Goal: Information Seeking & Learning: Find specific fact

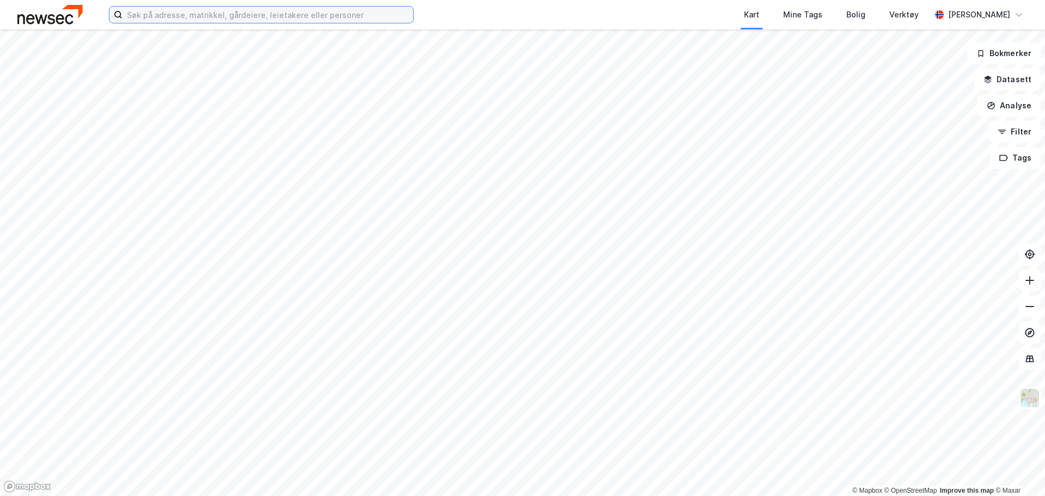
click at [188, 21] on input at bounding box center [267, 15] width 291 height 16
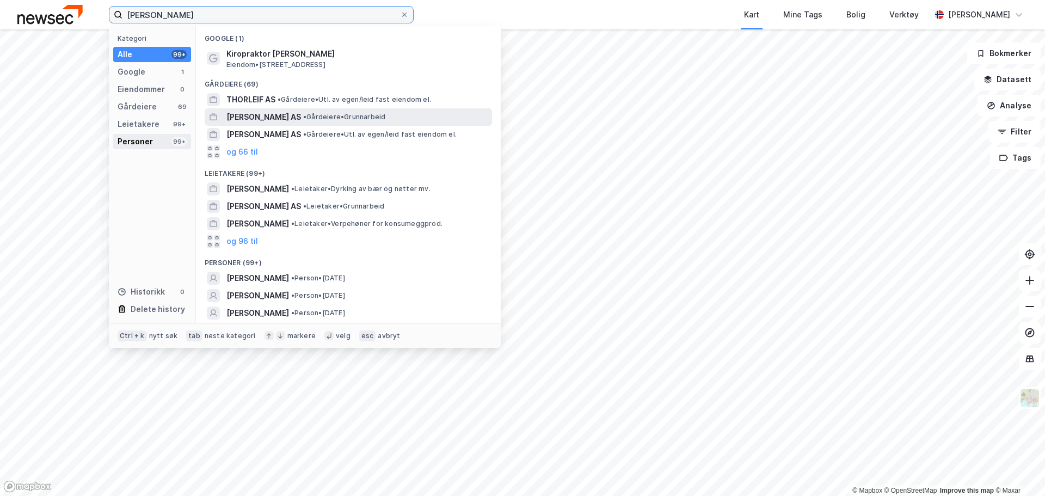
type input "[PERSON_NAME]"
click at [137, 147] on div "Personer" at bounding box center [135, 141] width 35 height 13
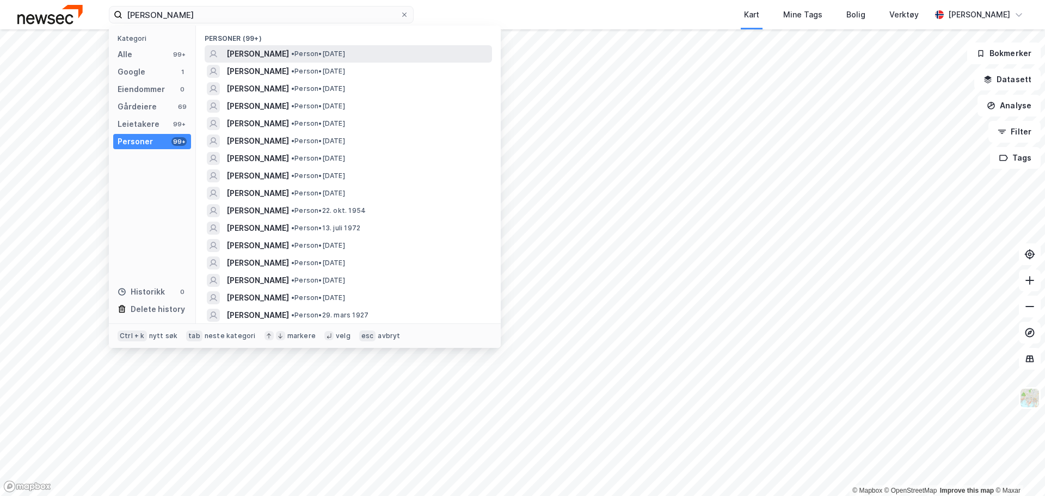
click at [266, 52] on span "[PERSON_NAME]" at bounding box center [257, 53] width 63 height 13
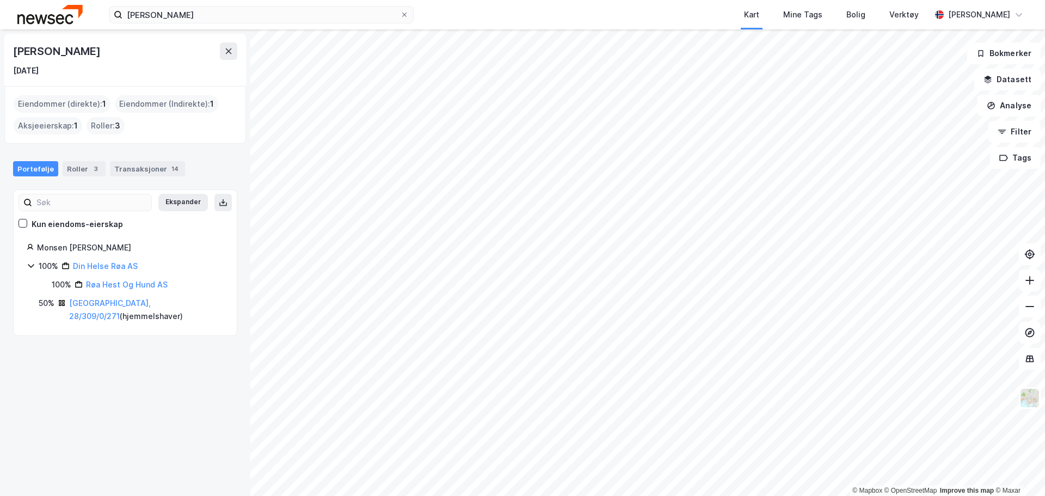
click at [100, 295] on div "100% [PERSON_NAME] AS 100% Røa Hest Og Hund AS 50% [GEOGRAPHIC_DATA], 28/309/0/…" at bounding box center [125, 291] width 197 height 63
click at [103, 301] on link "[GEOGRAPHIC_DATA], 28/309/0/271" at bounding box center [110, 309] width 82 height 22
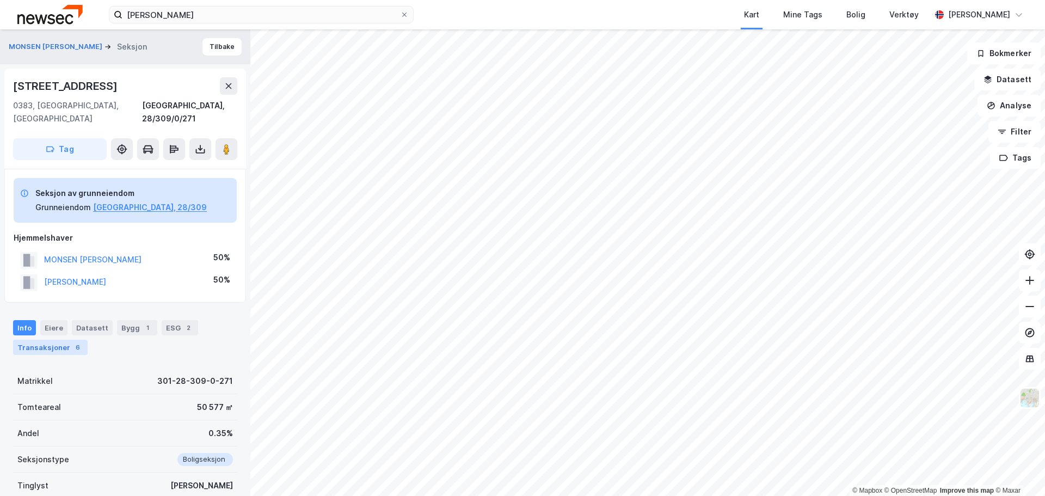
click at [37, 340] on div "Transaksjoner 6" at bounding box center [50, 347] width 75 height 15
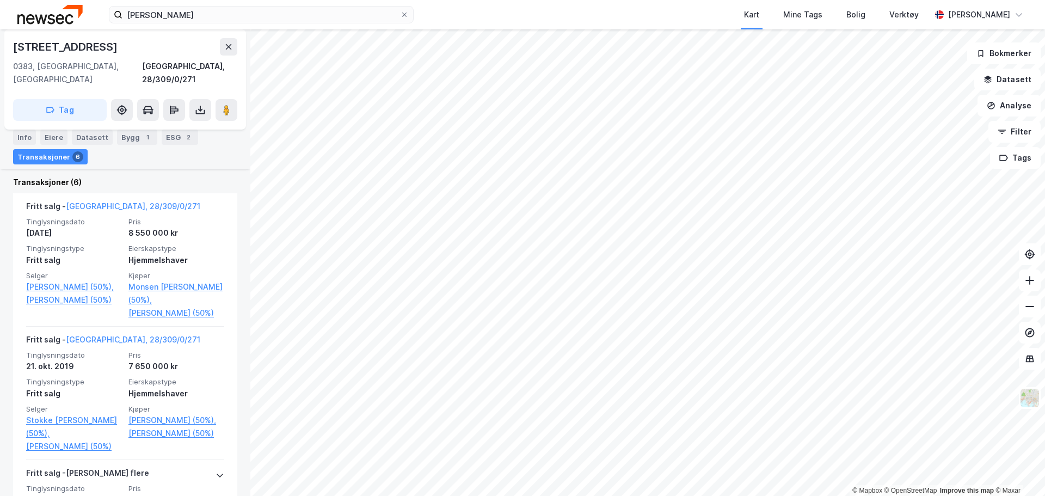
scroll to position [361, 0]
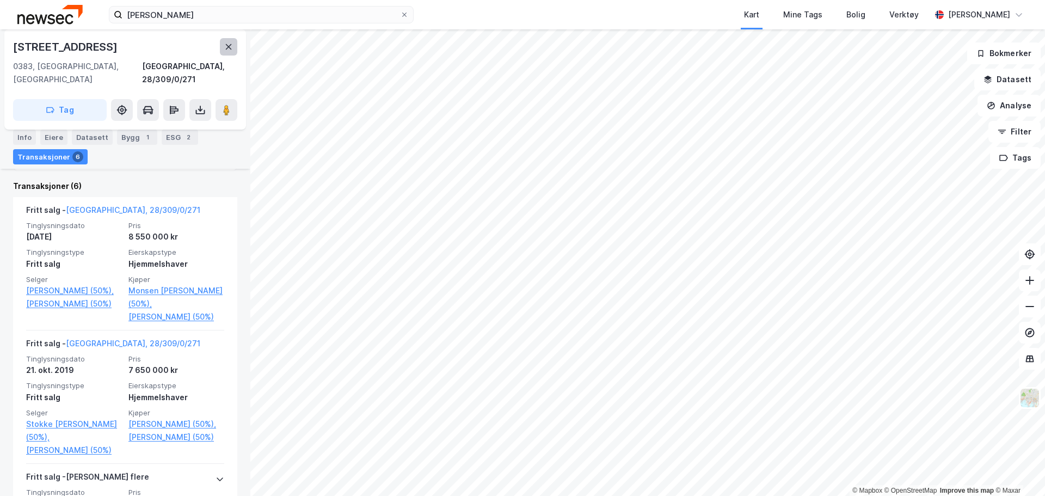
click at [231, 41] on button at bounding box center [228, 46] width 17 height 17
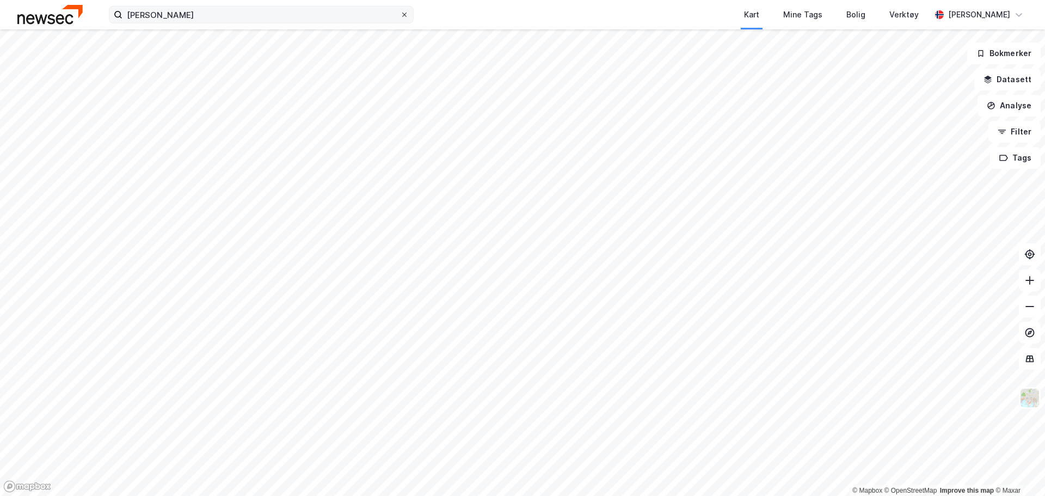
click at [403, 16] on icon at bounding box center [404, 14] width 7 height 7
click at [400, 16] on input "[PERSON_NAME]" at bounding box center [261, 15] width 278 height 16
